Goal: Find contact information: Find contact information

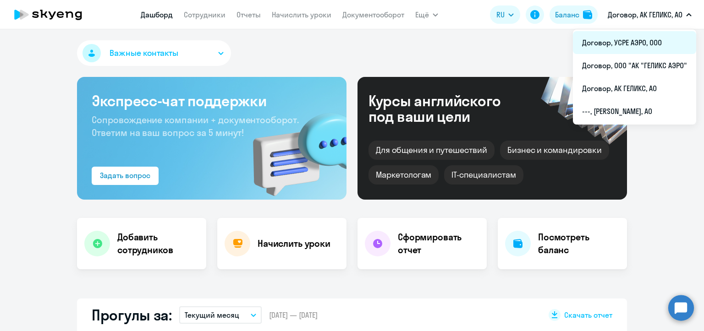
click at [634, 43] on li "Договор, УСРЕ АЭРО, ООО" at bounding box center [634, 42] width 123 height 23
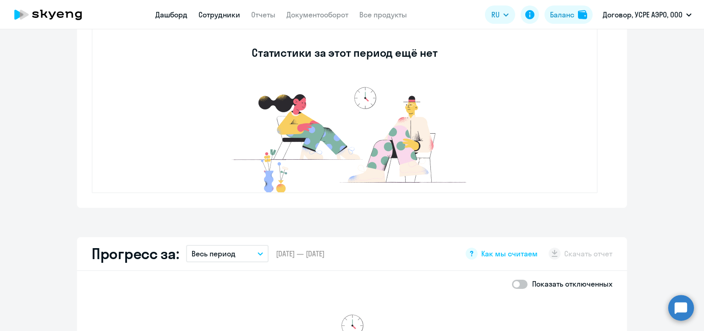
scroll to position [183, 0]
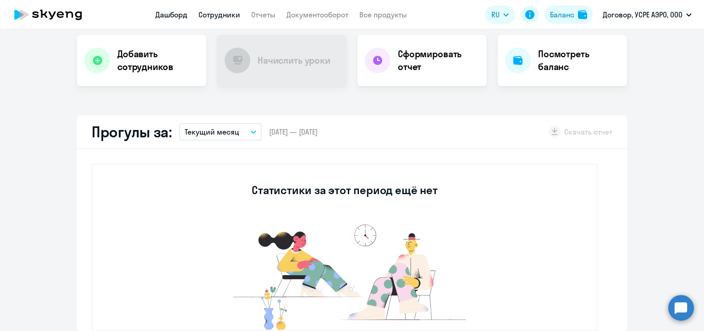
click at [221, 14] on link "Сотрудники" at bounding box center [219, 14] width 42 height 9
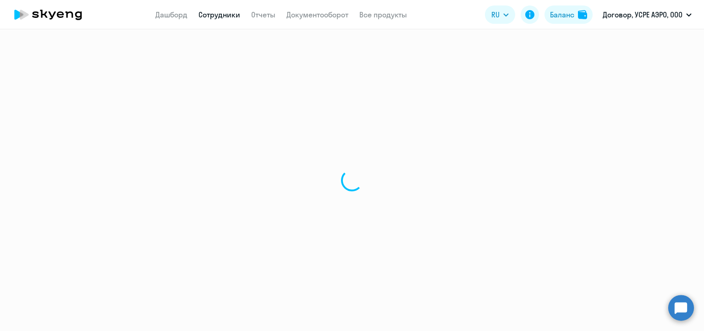
select select "30"
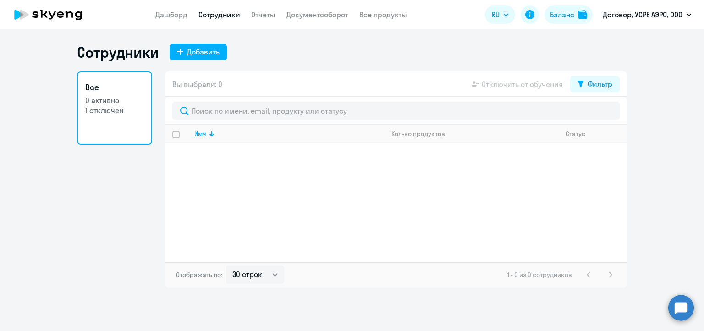
click at [112, 107] on p "1 отключен" at bounding box center [114, 110] width 59 height 10
click at [596, 79] on div "Фильтр" at bounding box center [599, 83] width 25 height 11
click at [608, 115] on span at bounding box center [604, 113] width 16 height 9
click at [596, 114] on input "checkbox" at bounding box center [596, 114] width 0 height 0
checkbox input "true"
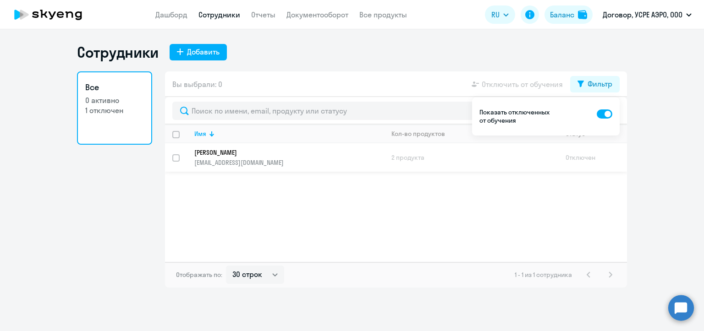
click at [259, 155] on p "[PERSON_NAME]" at bounding box center [282, 152] width 177 height 8
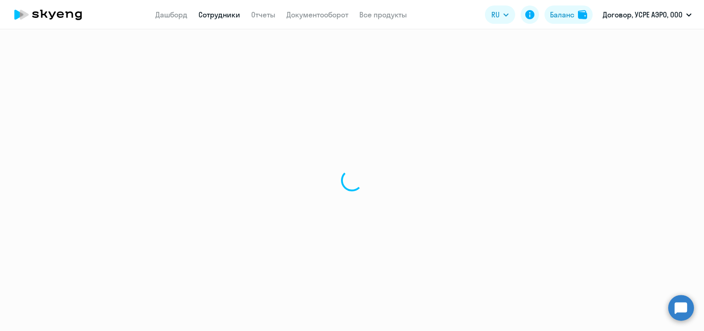
select select "english"
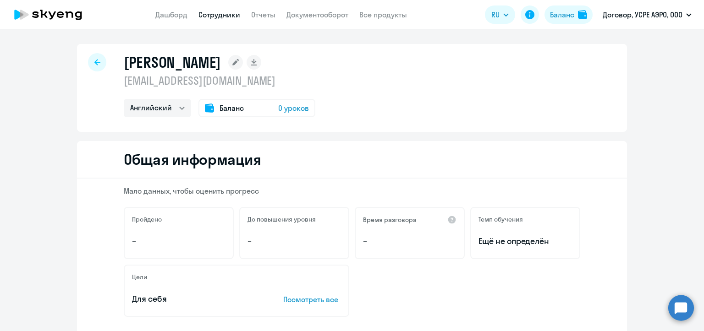
drag, startPoint x: 251, startPoint y: 85, endPoint x: 114, endPoint y: 84, distance: 137.4
click at [114, 84] on div "[PERSON_NAME] [EMAIL_ADDRESS][DOMAIN_NAME] Английский Баланс 0 уроков" at bounding box center [352, 88] width 550 height 88
copy p "[EMAIL_ADDRESS][DOMAIN_NAME]"
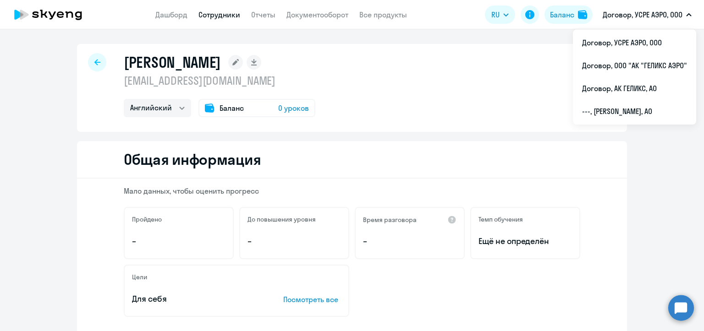
click at [641, 15] on p "Договор, УСРЕ АЭРО, ООО" at bounding box center [642, 14] width 80 height 11
click at [638, 16] on p "Договор, УСРЕ АЭРО, ООО" at bounding box center [642, 14] width 80 height 11
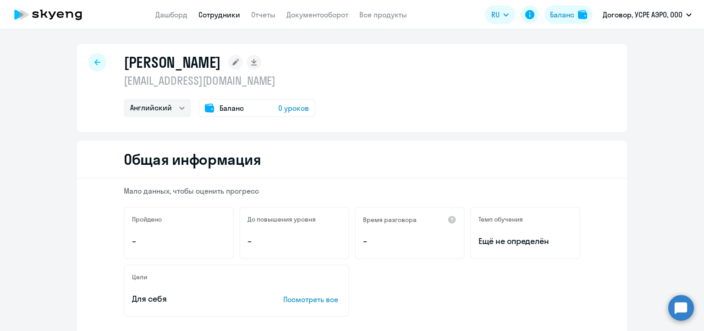
click at [638, 16] on p "Договор, УСРЕ АЭРО, ООО" at bounding box center [642, 14] width 80 height 11
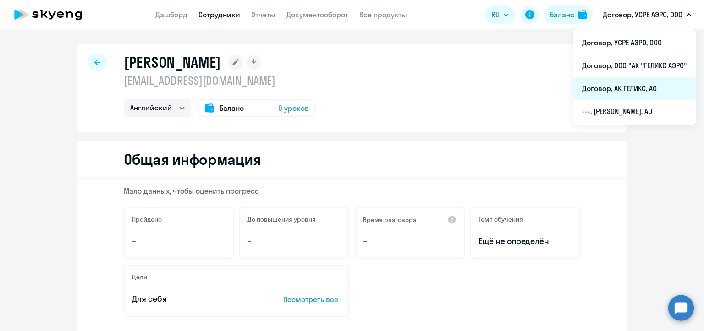
click at [617, 92] on li "Договор, АК ГЕЛИКС, АО" at bounding box center [634, 88] width 123 height 23
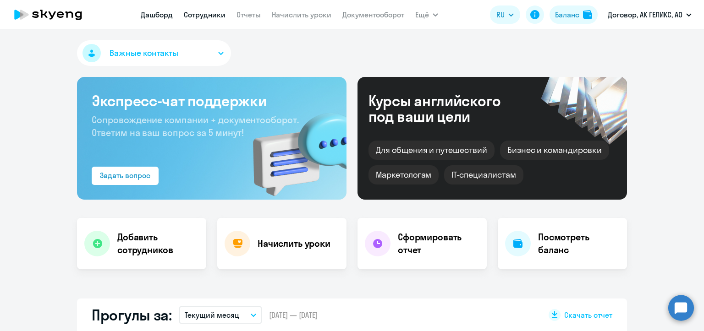
click at [210, 16] on link "Сотрудники" at bounding box center [205, 14] width 42 height 9
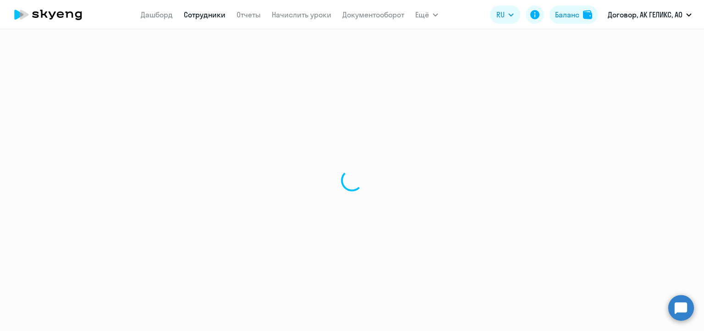
select select "30"
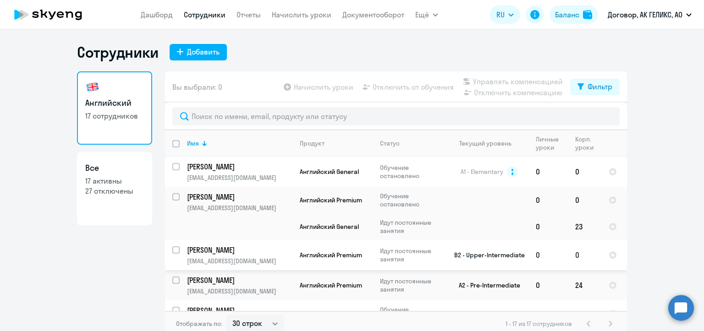
click at [257, 244] on td "[PERSON_NAME] [PERSON_NAME][EMAIL_ADDRESS][DOMAIN_NAME]" at bounding box center [236, 255] width 113 height 30
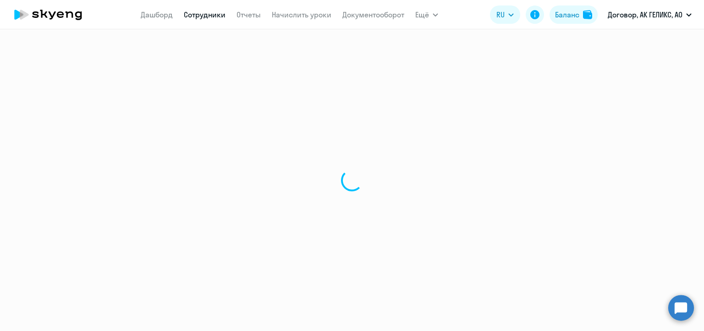
select select "english"
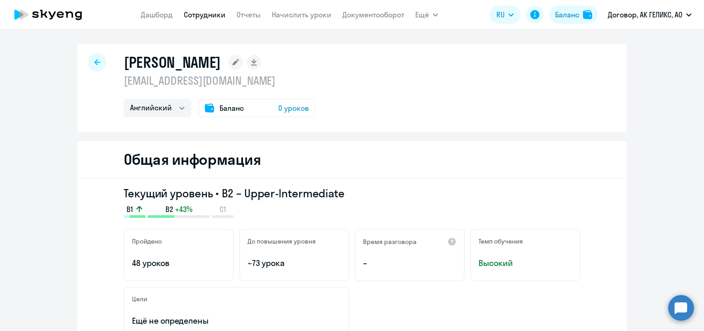
drag, startPoint x: 254, startPoint y: 81, endPoint x: 118, endPoint y: 80, distance: 136.5
click at [118, 80] on div "[PERSON_NAME] [EMAIL_ADDRESS][DOMAIN_NAME] Английский Баланс 0 уроков" at bounding box center [352, 88] width 550 height 88
copy p "[EMAIL_ADDRESS][DOMAIN_NAME]"
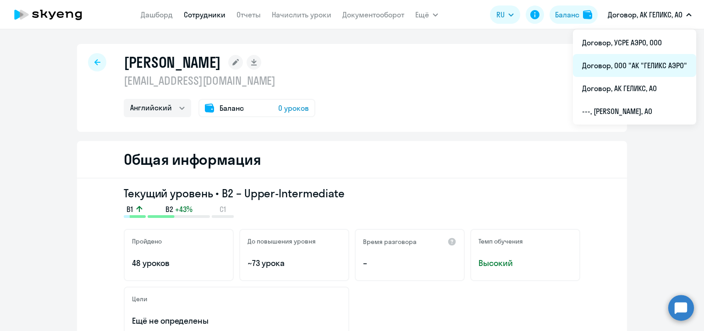
click at [621, 73] on li "Договор, ООО "АК "ГЕЛИКС АЭРО"" at bounding box center [634, 65] width 123 height 23
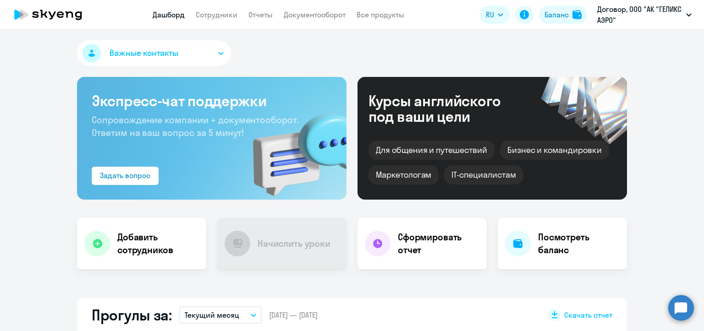
scroll to position [183, 0]
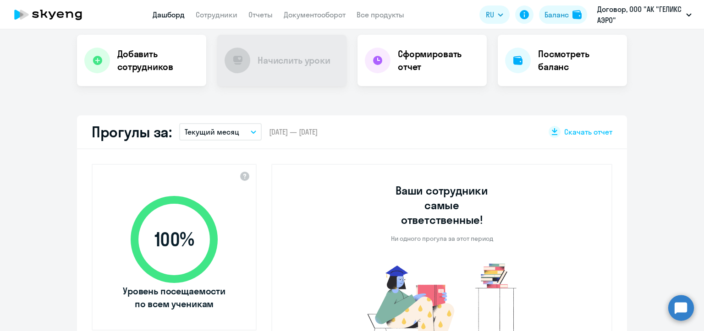
select select "30"
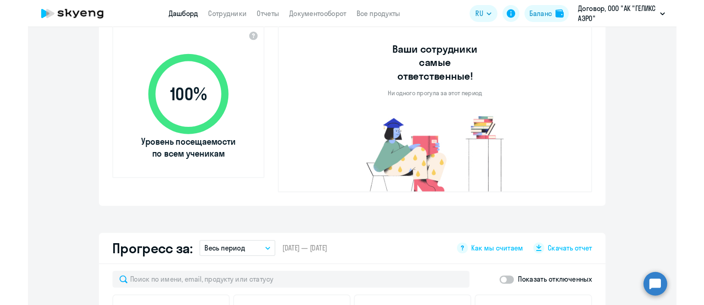
scroll to position [0, 0]
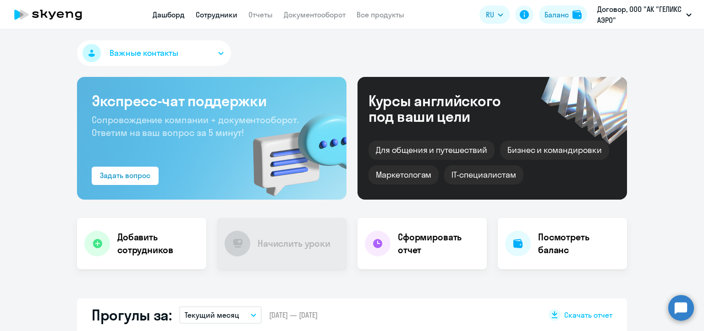
click at [209, 17] on link "Сотрудники" at bounding box center [217, 14] width 42 height 9
select select "30"
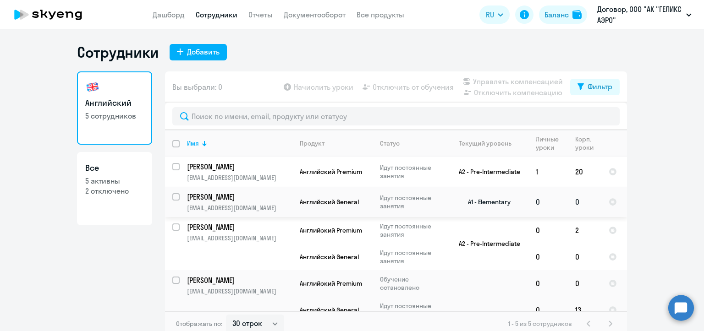
click at [234, 205] on p "[EMAIL_ADDRESS][DOMAIN_NAME]" at bounding box center [239, 208] width 105 height 8
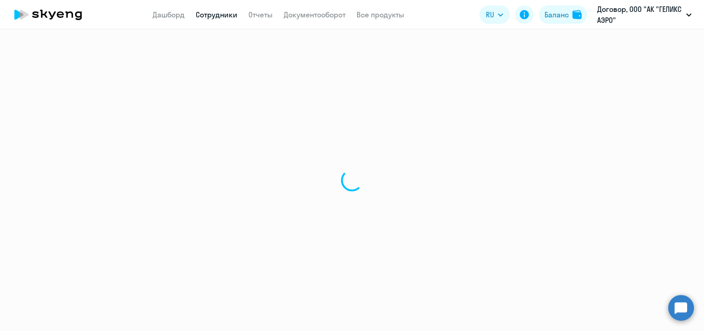
select select "english"
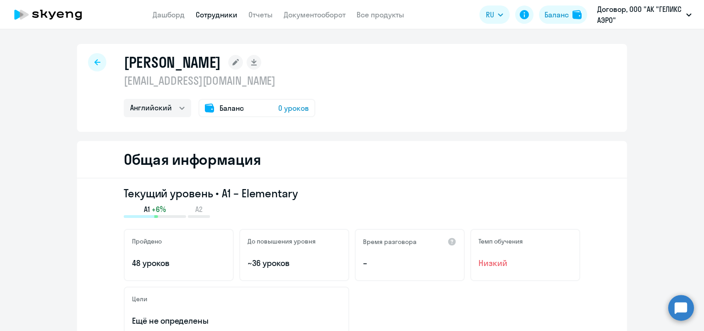
drag, startPoint x: 259, startPoint y: 83, endPoint x: 121, endPoint y: 82, distance: 137.9
click at [124, 82] on p "[EMAIL_ADDRESS][DOMAIN_NAME]" at bounding box center [219, 80] width 191 height 15
copy p "[EMAIL_ADDRESS][DOMAIN_NAME]"
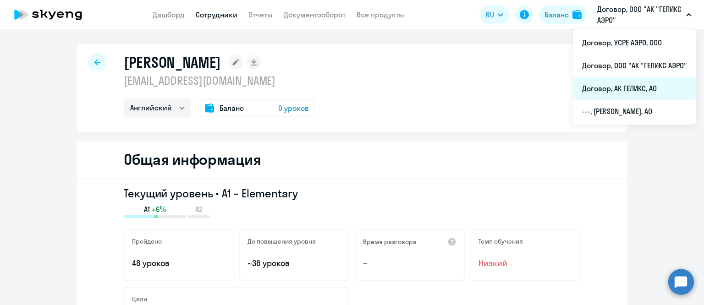
click at [616, 85] on li "Договор, АК ГЕЛИКС, АО" at bounding box center [634, 88] width 123 height 23
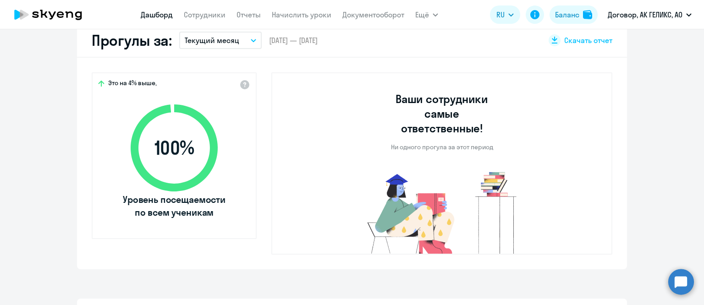
scroll to position [46, 0]
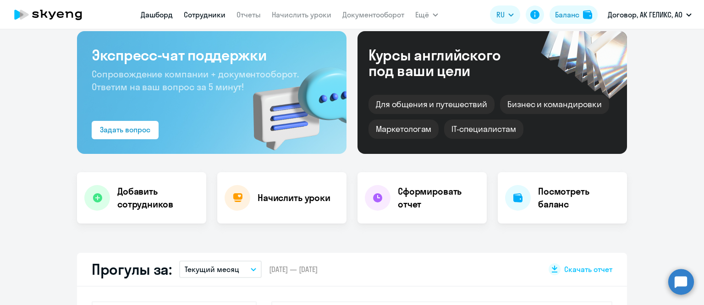
click at [202, 13] on link "Сотрудники" at bounding box center [205, 14] width 42 height 9
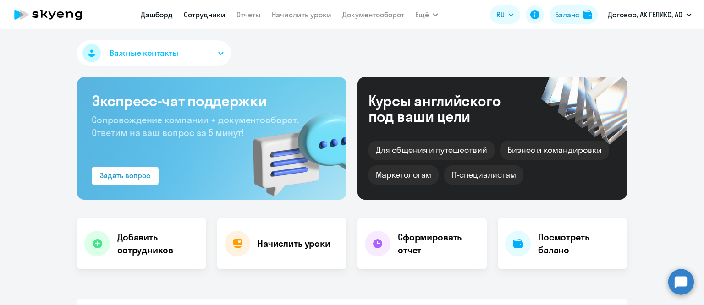
select select "30"
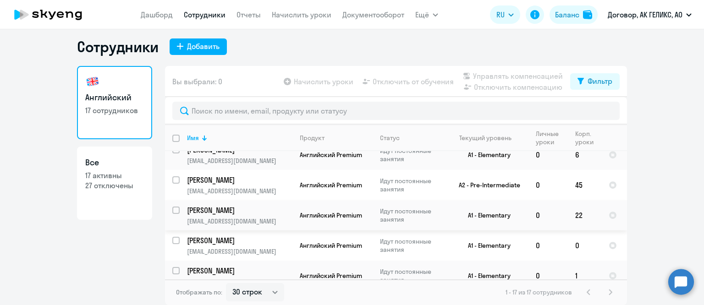
scroll to position [177, 0]
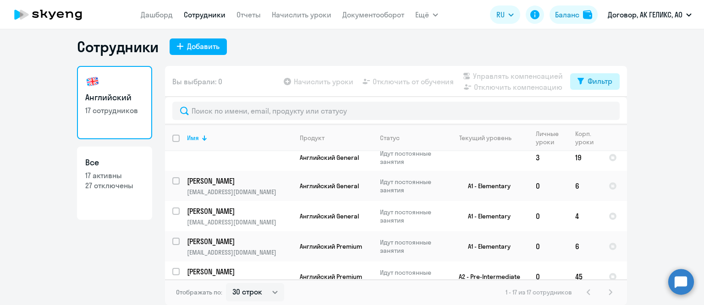
click at [589, 79] on div "Фильтр" at bounding box center [599, 81] width 25 height 11
click at [602, 109] on span at bounding box center [601, 111] width 16 height 9
click at [593, 111] on input "checkbox" at bounding box center [592, 111] width 0 height 0
checkbox input "true"
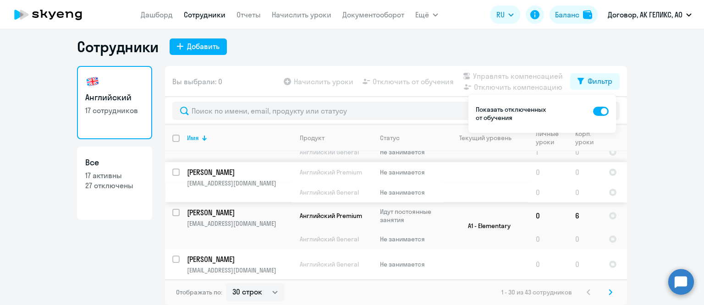
scroll to position [596, 0]
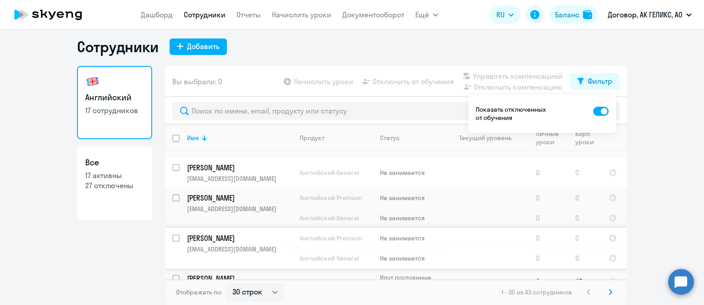
click at [232, 241] on p "[PERSON_NAME]" at bounding box center [239, 238] width 104 height 10
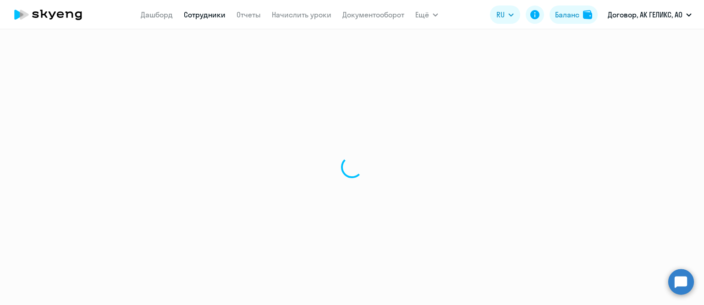
select select "english"
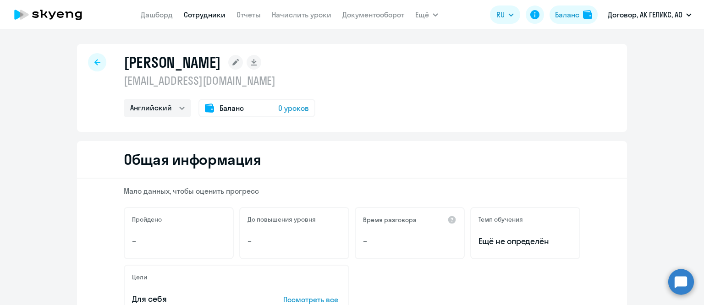
drag, startPoint x: 241, startPoint y: 87, endPoint x: 119, endPoint y: 83, distance: 121.5
click at [119, 83] on div "[PERSON_NAME] [EMAIL_ADDRESS][DOMAIN_NAME] Английский Баланс 0 уроков" at bounding box center [352, 88] width 550 height 88
copy p "[EMAIL_ADDRESS][DOMAIN_NAME]"
